Goal: Task Accomplishment & Management: Use online tool/utility

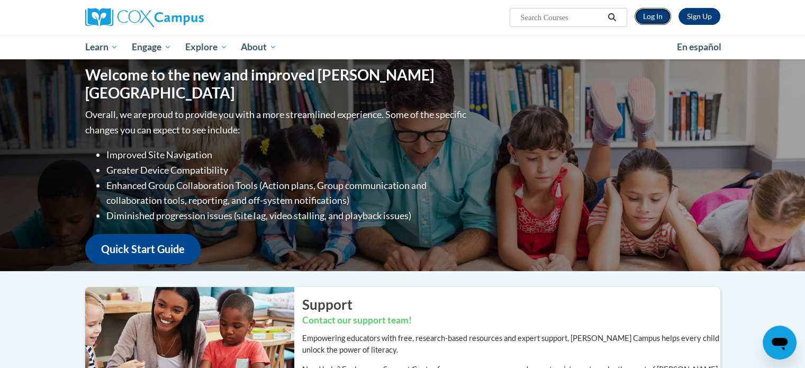
click at [652, 23] on link "Log In" at bounding box center [652, 16] width 37 height 17
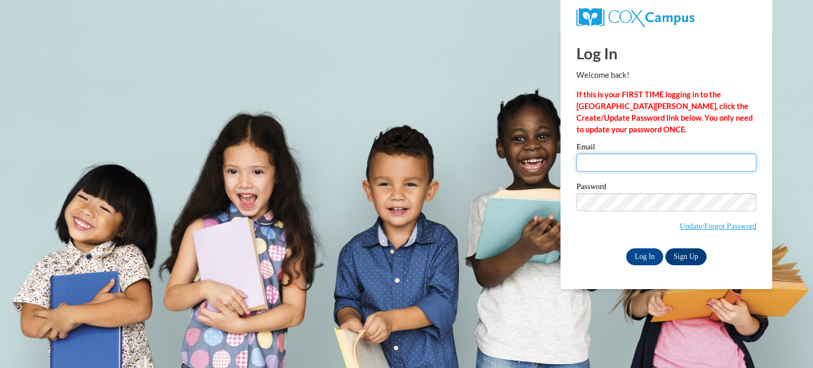
click at [671, 158] on input "Email" at bounding box center [666, 162] width 180 height 18
type input "[EMAIL_ADDRESS][DOMAIN_NAME]"
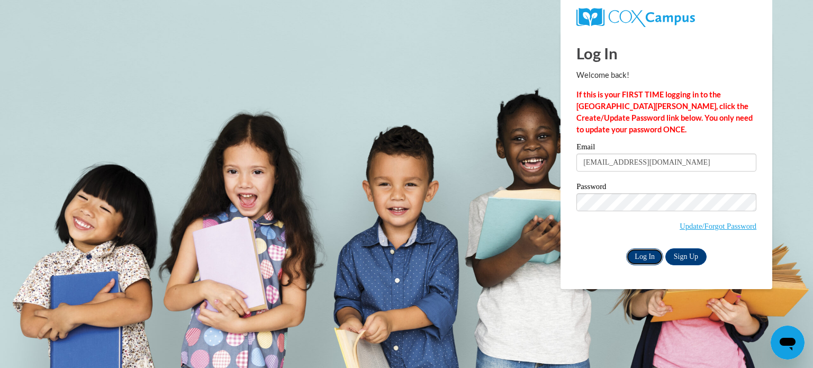
click at [656, 264] on input "Log In" at bounding box center [644, 256] width 37 height 17
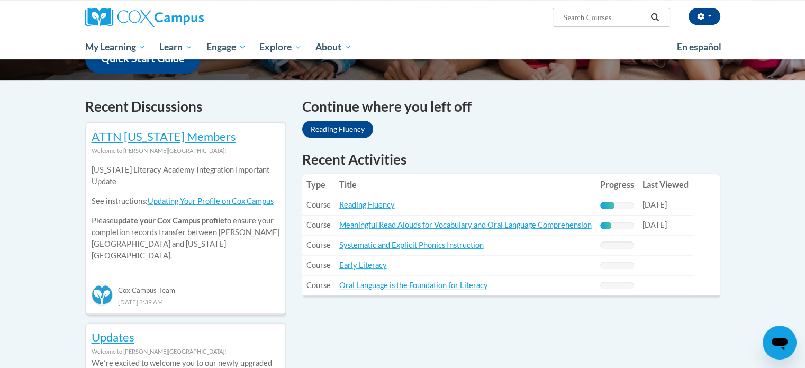
scroll to position [292, 0]
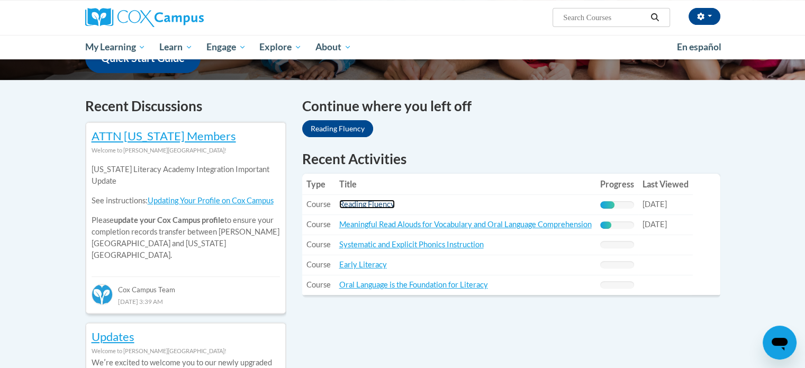
click at [384, 207] on link "Reading Fluency" at bounding box center [367, 203] width 56 height 9
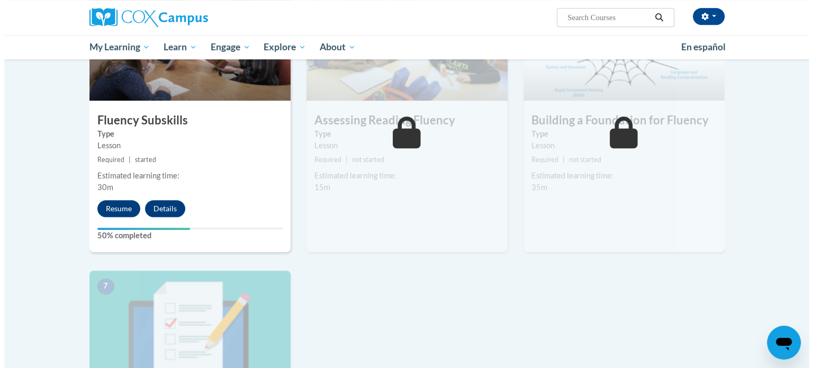
scroll to position [574, 0]
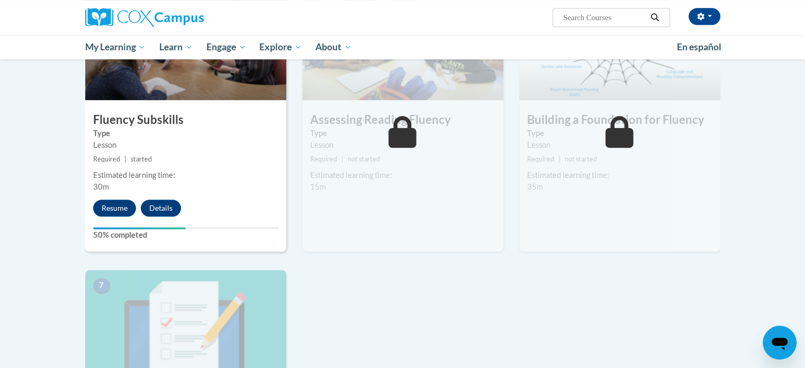
drag, startPoint x: 110, startPoint y: 217, endPoint x: 116, endPoint y: 192, distance: 26.8
click at [116, 192] on div "4 Fluency Subskills Type Lesson Required | started Estimated learning time: 30m…" at bounding box center [185, 122] width 201 height 257
click at [116, 198] on div "4 Fluency Subskills Type Lesson Required | started Estimated learning time: 30m…" at bounding box center [185, 122] width 201 height 257
click at [117, 201] on button "Resume" at bounding box center [114, 207] width 43 height 17
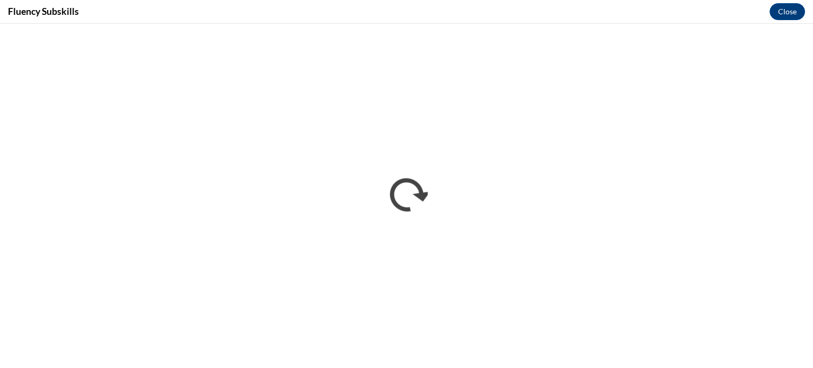
scroll to position [0, 0]
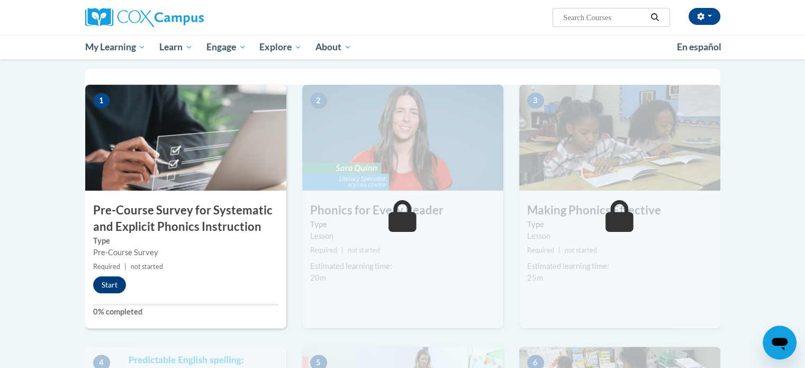
scroll to position [222, 0]
